Goal: Use online tool/utility: Utilize a website feature to perform a specific function

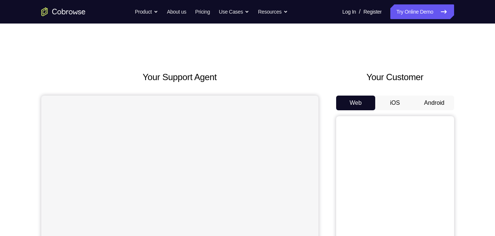
click at [434, 100] on button "Android" at bounding box center [433, 103] width 39 height 15
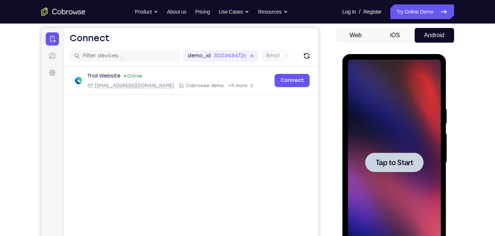
click at [383, 165] on span "Tap to Start" at bounding box center [394, 162] width 38 height 7
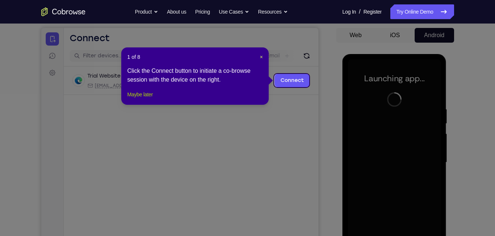
click at [132, 99] on button "Maybe later" at bounding box center [139, 94] width 25 height 9
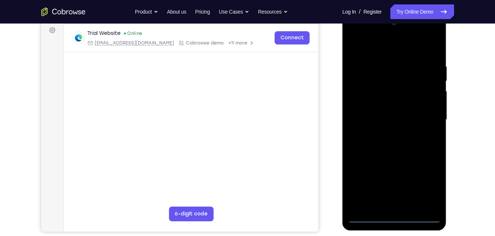
scroll to position [111, 0]
click at [394, 216] on div at bounding box center [394, 120] width 93 height 206
click at [428, 185] on div at bounding box center [394, 120] width 93 height 206
click at [384, 45] on div at bounding box center [394, 120] width 93 height 206
click at [428, 113] on div at bounding box center [394, 120] width 93 height 206
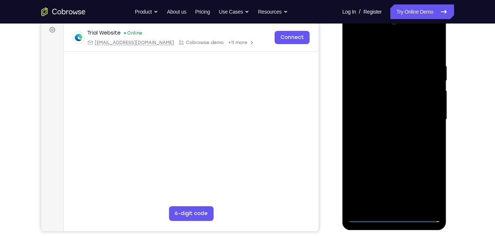
click at [388, 133] on div at bounding box center [394, 120] width 93 height 206
click at [367, 110] on div at bounding box center [394, 120] width 93 height 206
click at [373, 109] on div at bounding box center [394, 120] width 93 height 206
click at [368, 113] on div at bounding box center [394, 120] width 93 height 206
click at [369, 119] on div at bounding box center [394, 120] width 93 height 206
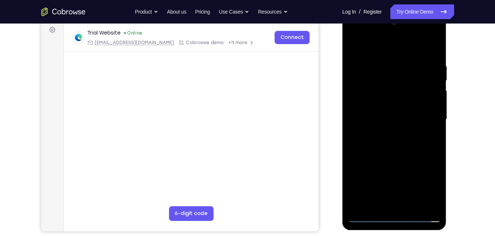
click at [367, 147] on div at bounding box center [394, 120] width 93 height 206
click at [370, 144] on div at bounding box center [394, 120] width 93 height 206
click at [364, 144] on div at bounding box center [394, 120] width 93 height 206
click at [382, 140] on div at bounding box center [394, 120] width 93 height 206
click at [380, 153] on div at bounding box center [394, 120] width 93 height 206
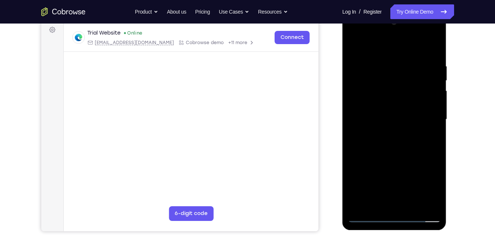
click at [381, 66] on div at bounding box center [394, 120] width 93 height 206
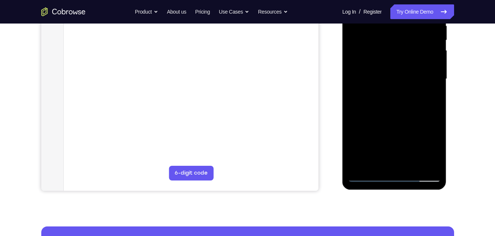
scroll to position [152, 0]
click at [413, 165] on div at bounding box center [394, 79] width 93 height 206
click at [381, 117] on div at bounding box center [394, 79] width 93 height 206
click at [379, 100] on div at bounding box center [394, 79] width 93 height 206
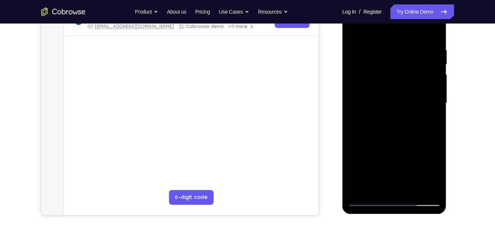
scroll to position [127, 0]
click at [411, 28] on div at bounding box center [394, 104] width 93 height 206
click at [383, 34] on div at bounding box center [394, 104] width 93 height 206
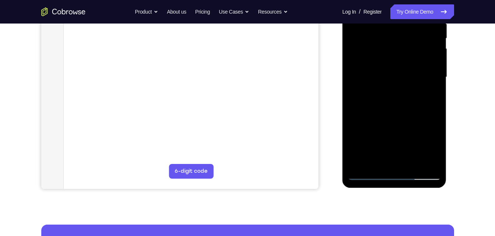
scroll to position [155, 0]
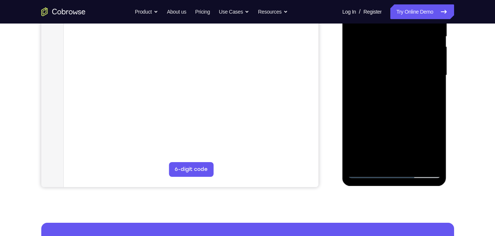
click at [390, 129] on div at bounding box center [394, 75] width 93 height 206
drag, startPoint x: 401, startPoint y: 98, endPoint x: 387, endPoint y: 58, distance: 41.7
click at [387, 58] on div at bounding box center [394, 75] width 93 height 206
click at [362, 112] on div at bounding box center [394, 75] width 93 height 206
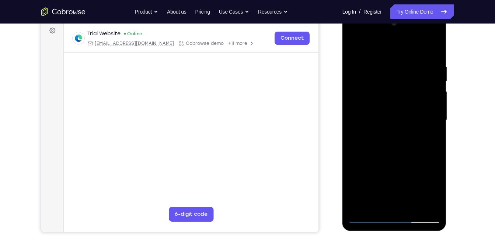
scroll to position [110, 0]
click at [357, 45] on div at bounding box center [394, 121] width 93 height 206
click at [355, 179] on div at bounding box center [394, 121] width 93 height 206
drag, startPoint x: 393, startPoint y: 112, endPoint x: 393, endPoint y: 50, distance: 62.6
click at [393, 50] on div at bounding box center [394, 121] width 93 height 206
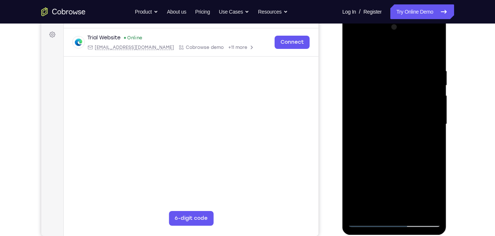
scroll to position [104, 0]
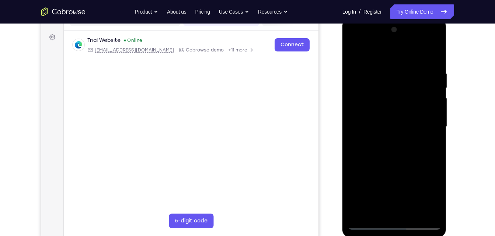
click at [354, 48] on div at bounding box center [394, 127] width 93 height 206
click at [353, 52] on div at bounding box center [394, 127] width 93 height 206
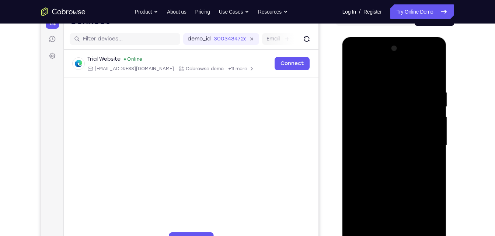
scroll to position [84, 0]
click at [433, 110] on div at bounding box center [394, 146] width 93 height 206
drag, startPoint x: 409, startPoint y: 189, endPoint x: 409, endPoint y: 209, distance: 20.3
click at [409, 209] on div at bounding box center [394, 146] width 93 height 206
click at [432, 126] on div at bounding box center [394, 146] width 93 height 206
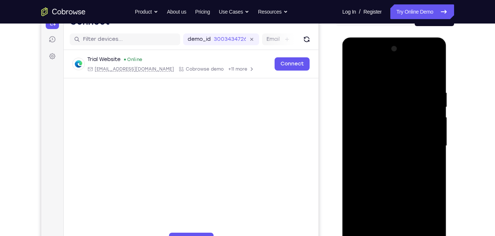
click at [432, 126] on div at bounding box center [394, 146] width 93 height 206
click at [354, 130] on div at bounding box center [394, 146] width 93 height 206
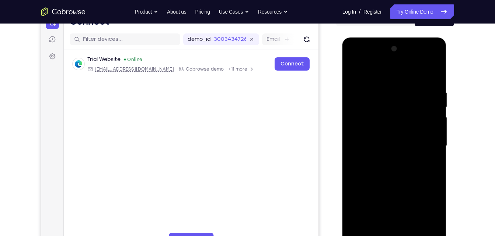
click at [354, 130] on div at bounding box center [394, 146] width 93 height 206
click at [434, 127] on div at bounding box center [394, 146] width 93 height 206
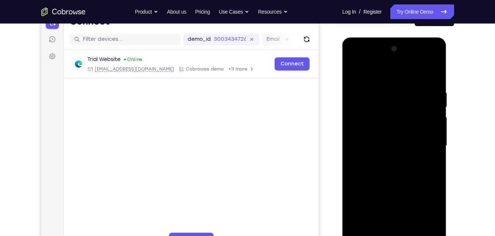
click at [352, 129] on div at bounding box center [394, 146] width 93 height 206
click at [353, 70] on div at bounding box center [394, 146] width 93 height 206
click at [428, 187] on div at bounding box center [394, 146] width 93 height 206
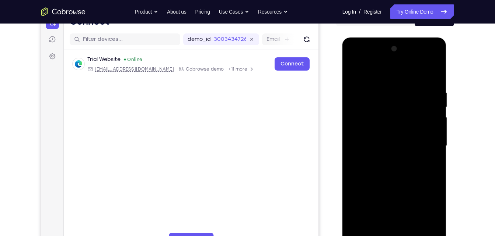
click at [437, 126] on div at bounding box center [394, 146] width 93 height 206
click at [436, 128] on div at bounding box center [394, 146] width 93 height 206
click at [437, 122] on div at bounding box center [394, 146] width 93 height 206
click at [436, 128] on div at bounding box center [394, 146] width 93 height 206
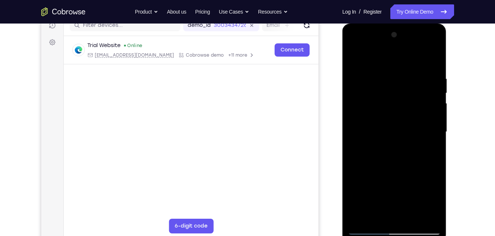
scroll to position [99, 0]
click at [354, 215] on div at bounding box center [394, 132] width 93 height 206
click at [357, 217] on div at bounding box center [394, 132] width 93 height 206
click at [414, 218] on div at bounding box center [394, 132] width 93 height 206
click at [378, 136] on div at bounding box center [394, 132] width 93 height 206
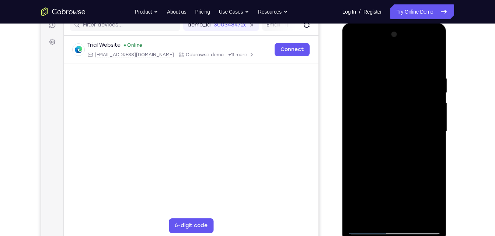
click at [354, 58] on div at bounding box center [394, 132] width 93 height 206
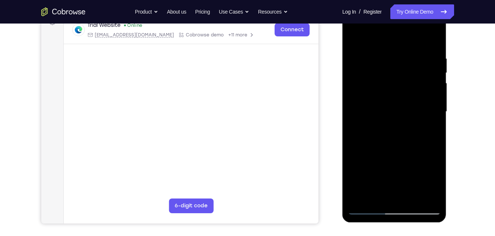
scroll to position [132, 0]
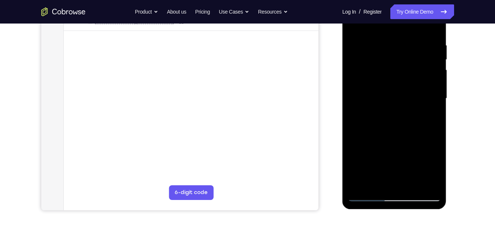
click at [369, 196] on div at bounding box center [394, 99] width 93 height 206
click at [350, 28] on div at bounding box center [394, 99] width 93 height 206
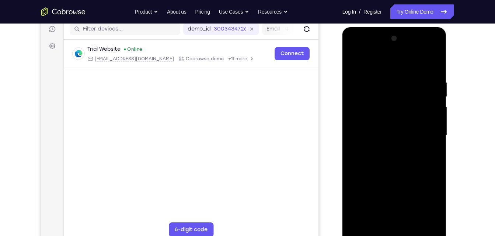
scroll to position [94, 0]
click at [351, 59] on div at bounding box center [394, 136] width 93 height 206
drag, startPoint x: 392, startPoint y: 128, endPoint x: 404, endPoint y: 59, distance: 69.6
click at [404, 59] on div at bounding box center [394, 136] width 93 height 206
